Goal: Task Accomplishment & Management: Use online tool/utility

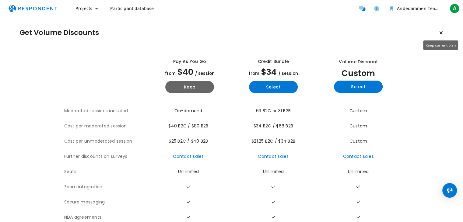
click at [440, 33] on icon "Keep current plan" at bounding box center [441, 32] width 4 height 5
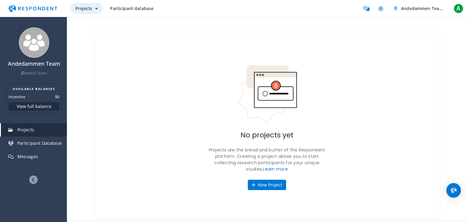
click at [95, 9] on icon "Main navigation" at bounding box center [96, 8] width 3 height 4
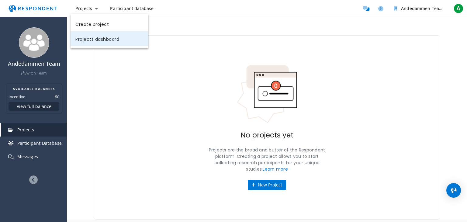
click at [106, 38] on link "Projects dashboard" at bounding box center [110, 38] width 78 height 15
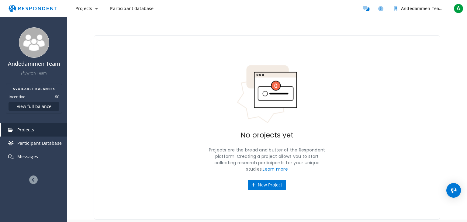
click at [127, 11] on span "Participant database" at bounding box center [131, 8] width 43 height 6
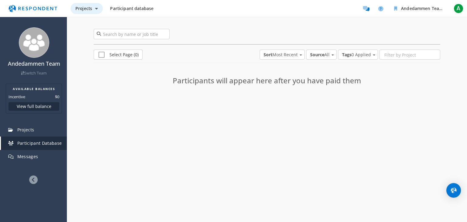
click at [84, 11] on span "Projects" at bounding box center [83, 8] width 17 height 6
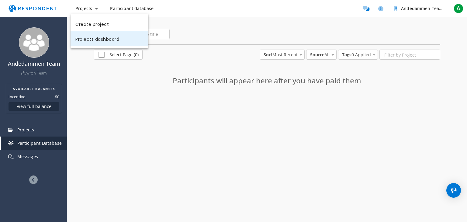
click at [93, 40] on link "Projects dashboard" at bounding box center [110, 38] width 78 height 15
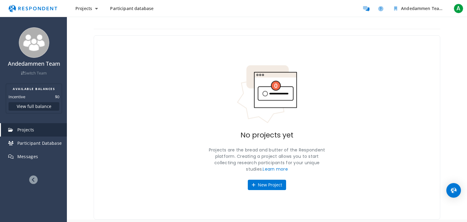
click at [48, 5] on img "Main navigation" at bounding box center [33, 9] width 56 height 12
click at [50, 8] on img "Main navigation" at bounding box center [33, 9] width 56 height 12
click at [460, 8] on span "A" at bounding box center [459, 9] width 10 height 10
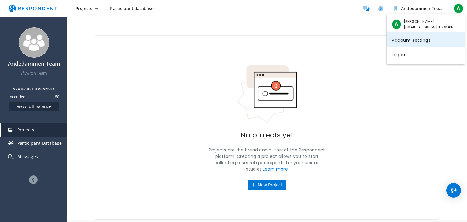
click at [411, 38] on link "Account settings" at bounding box center [426, 39] width 78 height 15
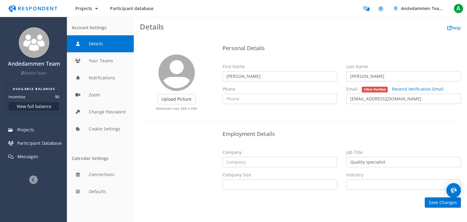
click at [37, 178] on icon at bounding box center [33, 179] width 9 height 9
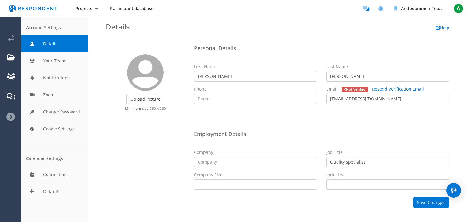
click at [21, 7] on img "Main navigation" at bounding box center [33, 9] width 56 height 12
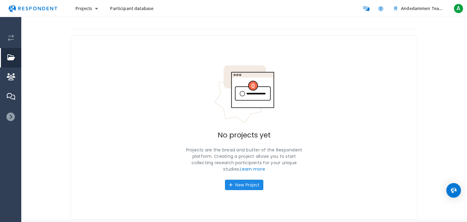
click at [251, 183] on button "New Project" at bounding box center [244, 185] width 38 height 10
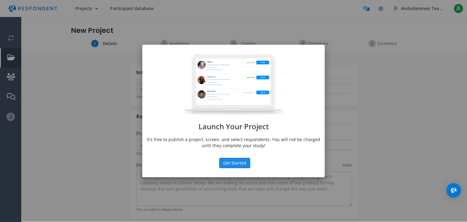
click at [234, 158] on button "Get Started" at bounding box center [234, 163] width 31 height 10
